Goal: Task Accomplishment & Management: Complete application form

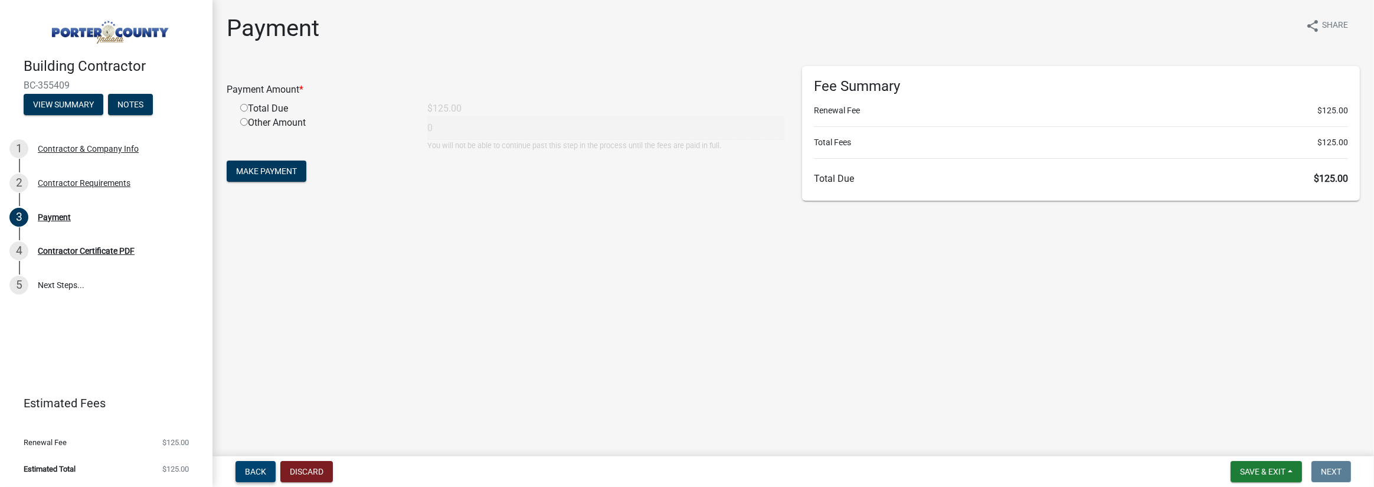
click at [245, 471] on span "Back" at bounding box center [255, 471] width 21 height 9
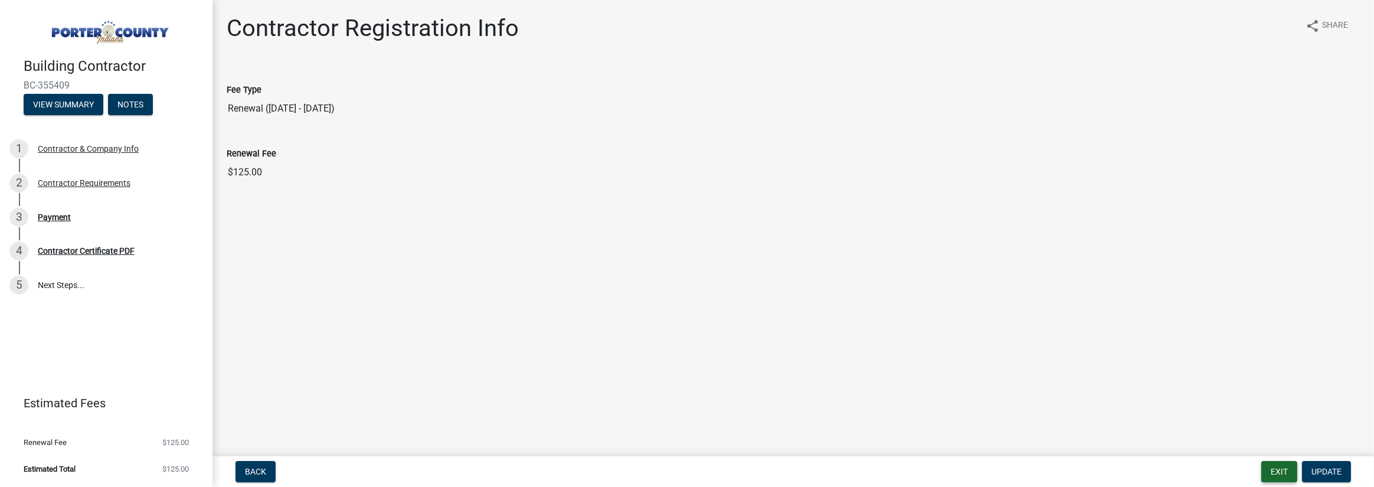
click at [1277, 474] on button "Exit" at bounding box center [1279, 471] width 36 height 21
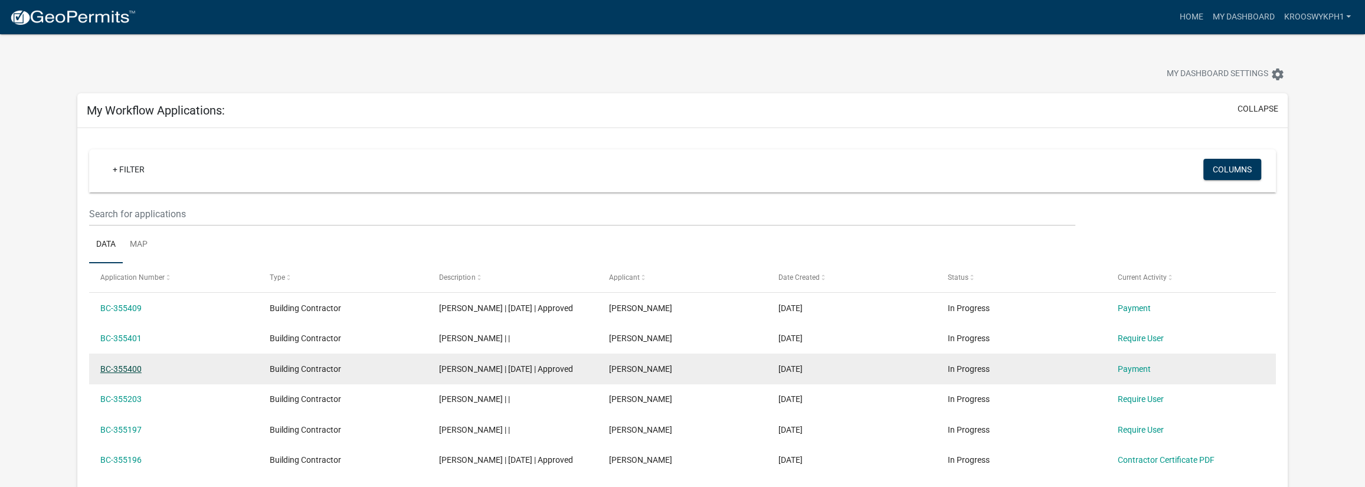
click at [127, 373] on link "BC-355400" at bounding box center [120, 368] width 41 height 9
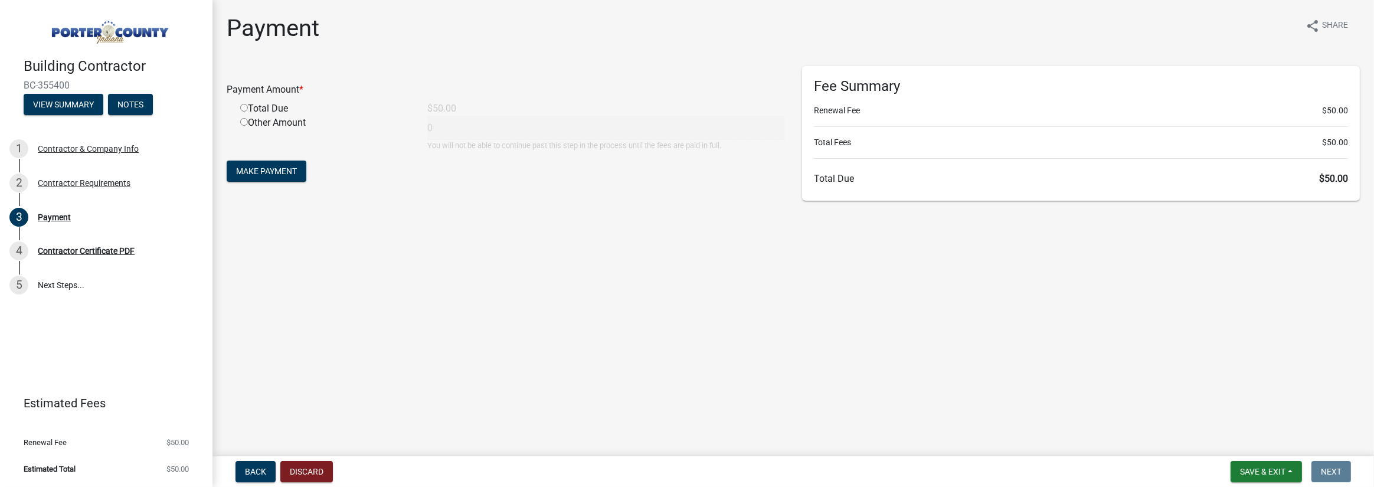
click at [242, 108] on input "radio" at bounding box center [244, 108] width 8 height 8
radio input "true"
type input "50"
click at [244, 109] on input "radio" at bounding box center [244, 108] width 8 height 8
radio input "true"
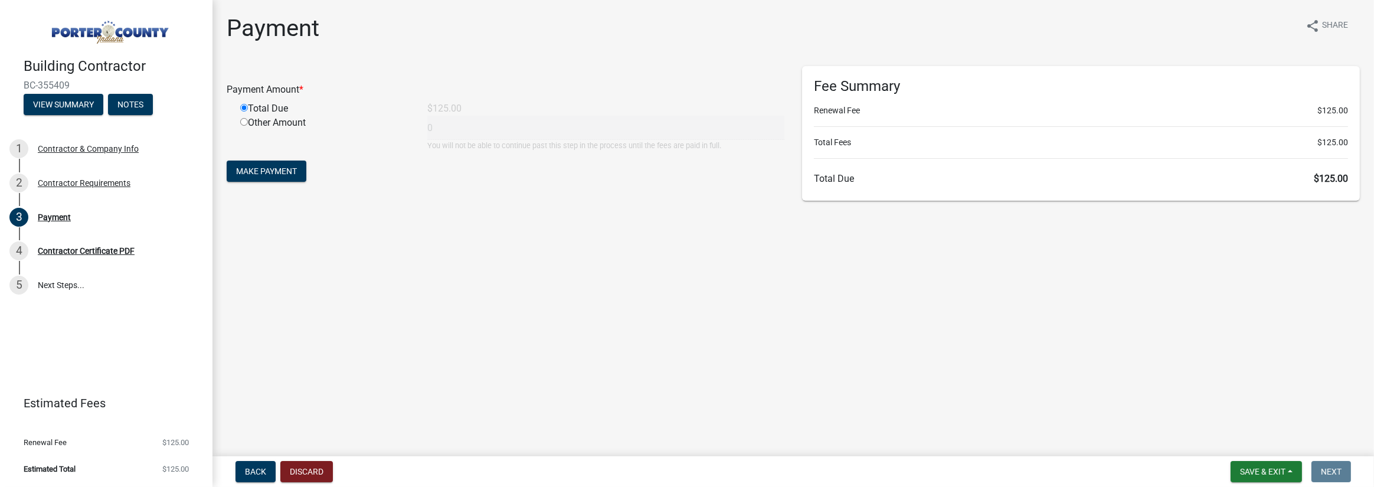
type input "125"
click at [281, 175] on span "Make Payment" at bounding box center [266, 170] width 61 height 9
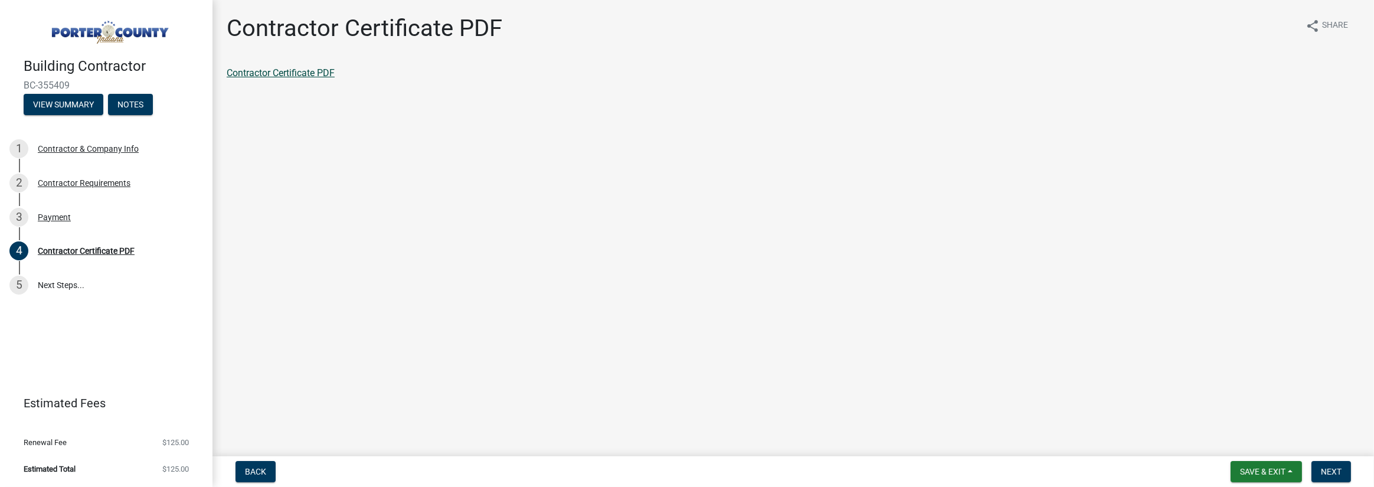
click at [309, 70] on link "Contractor Certificate PDF" at bounding box center [281, 72] width 108 height 11
